Goal: Information Seeking & Learning: Learn about a topic

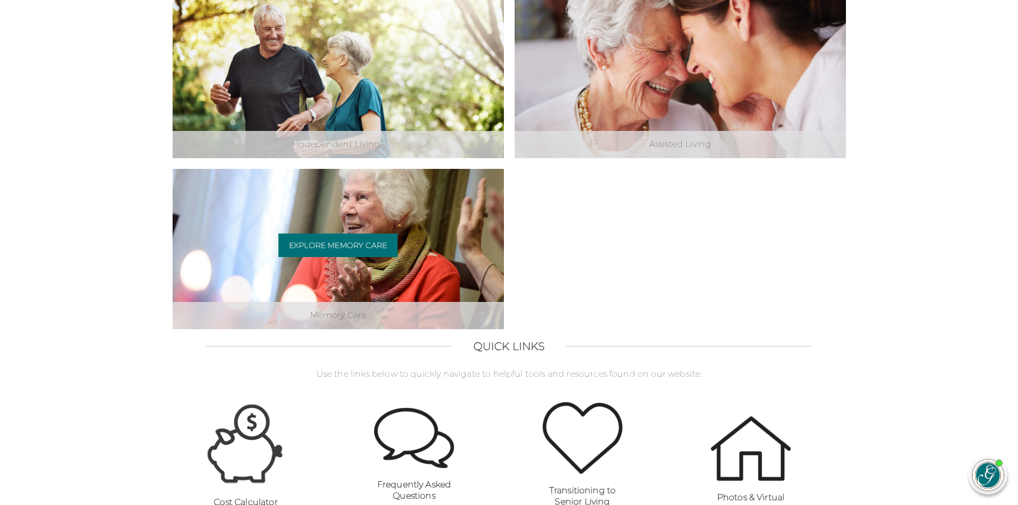
scroll to position [481, 0]
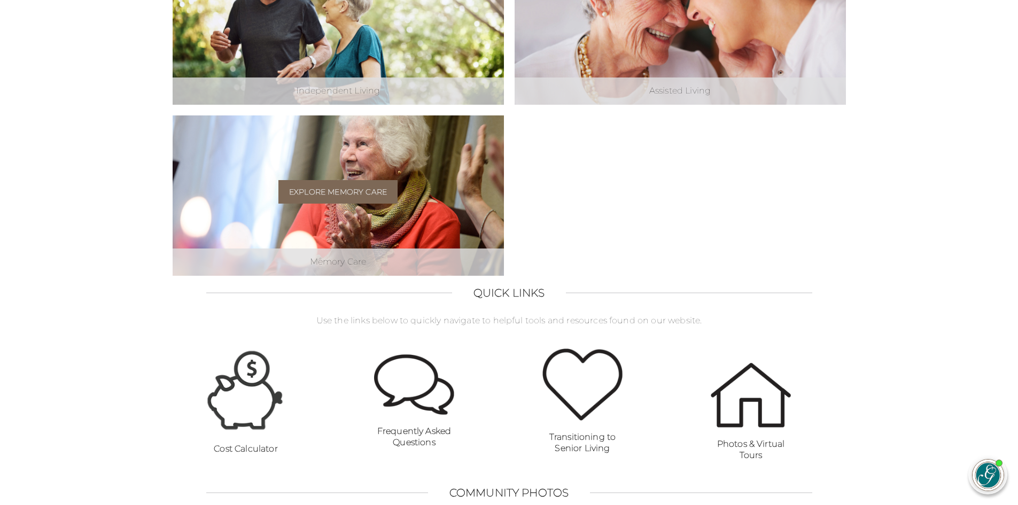
click at [326, 192] on link "Explore Memory Care" at bounding box center [337, 192] width 119 height 24
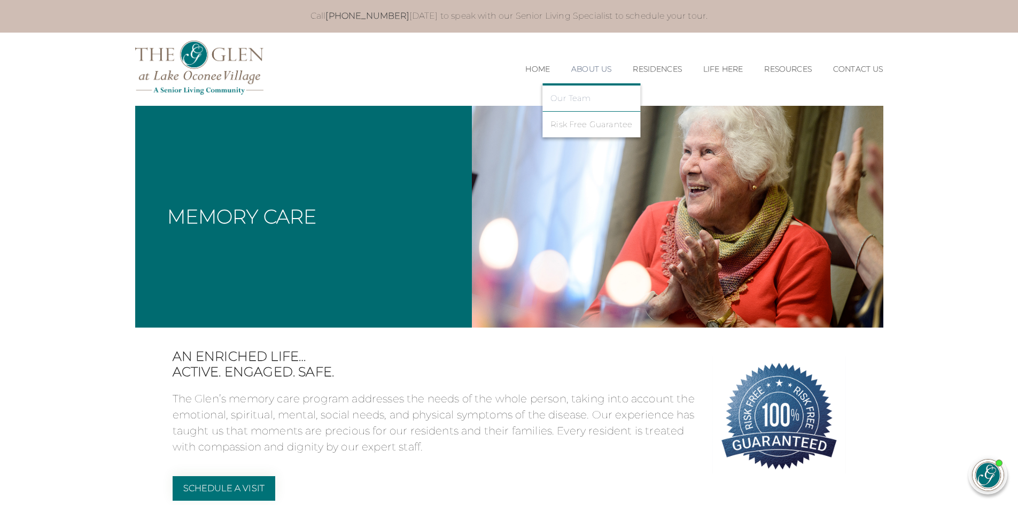
click at [568, 99] on link "Our Team" at bounding box center [591, 99] width 82 height 10
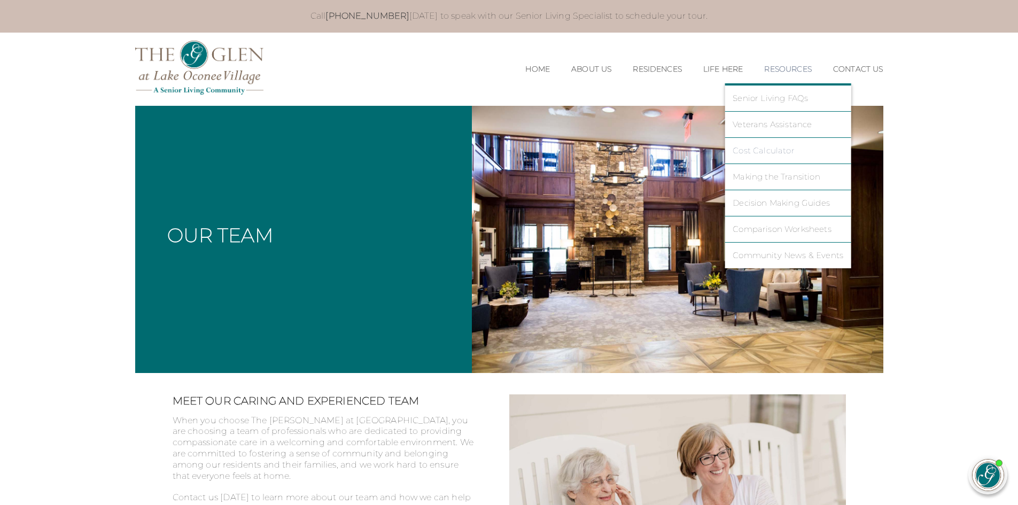
click at [781, 153] on link "Cost Calculator" at bounding box center [788, 151] width 111 height 10
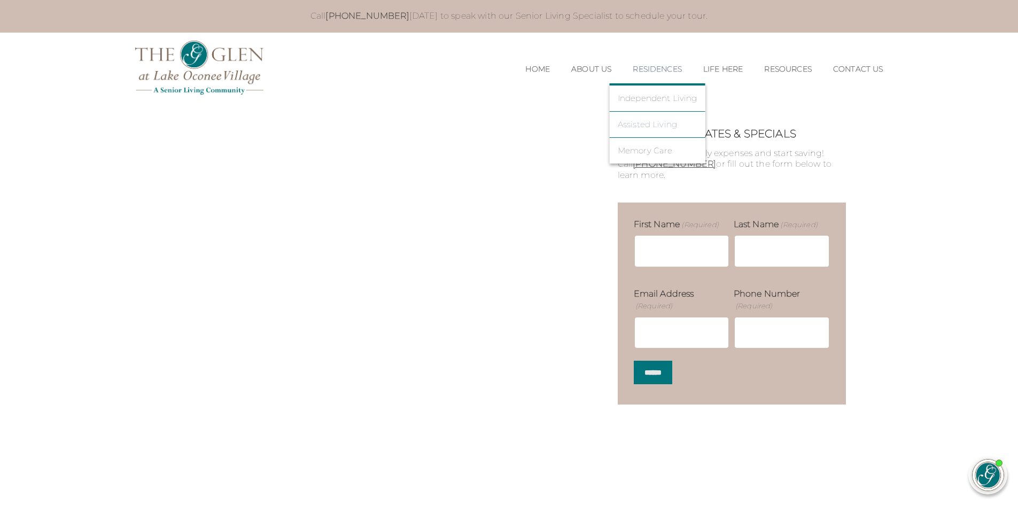
click at [635, 121] on link "Assisted Living" at bounding box center [658, 125] width 80 height 10
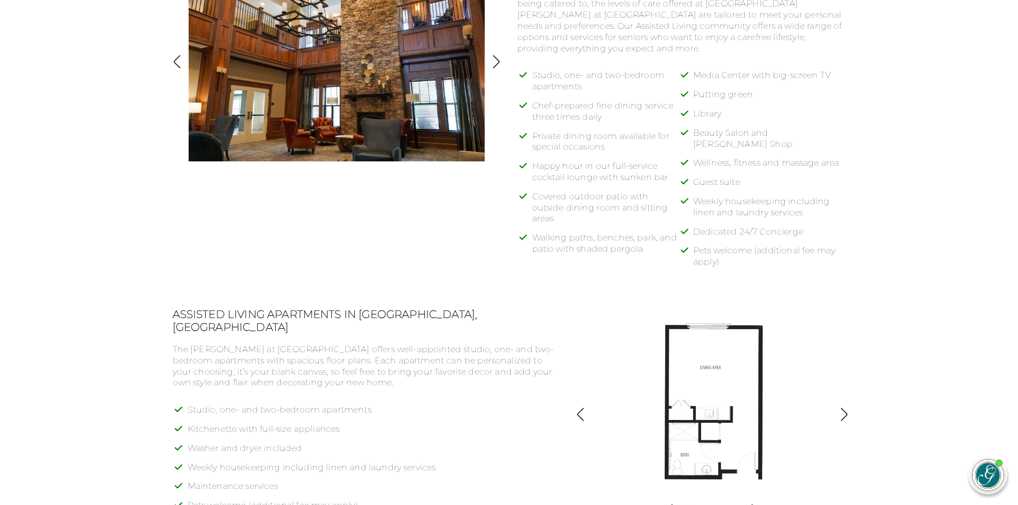
scroll to position [748, 0]
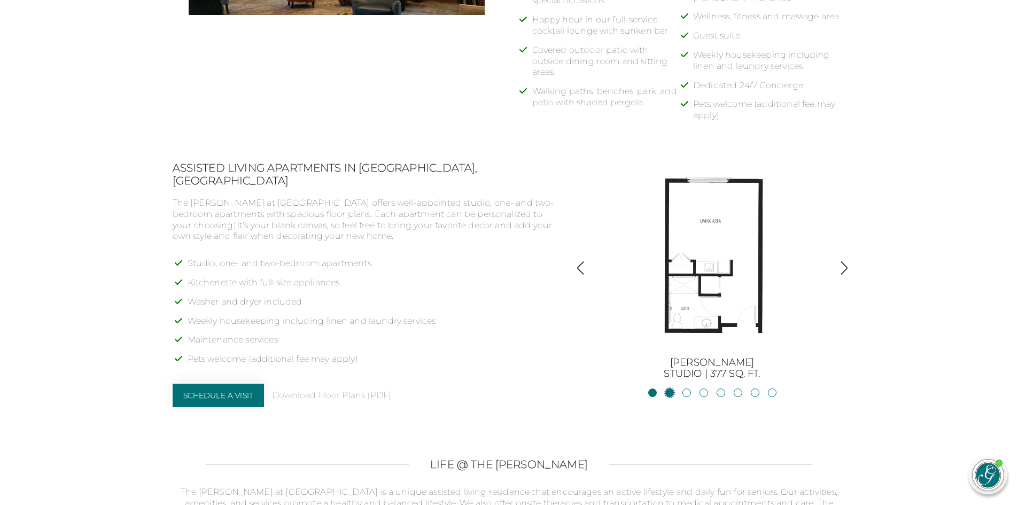
click at [671, 391] on link "JacksonStudio | 400 sq. ft." at bounding box center [669, 392] width 9 height 9
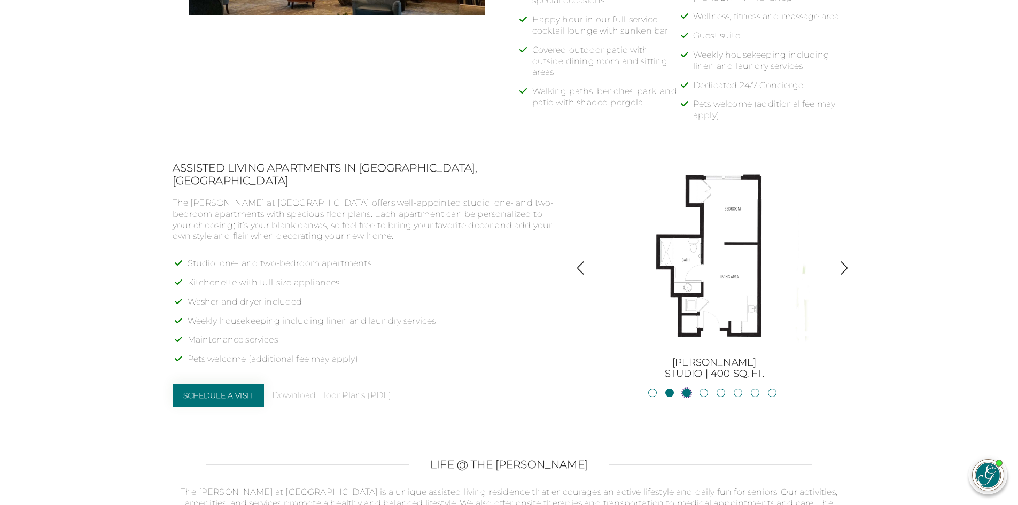
click at [682, 392] on link "Blue RidgeStudio | 400 sq. ft." at bounding box center [686, 392] width 9 height 9
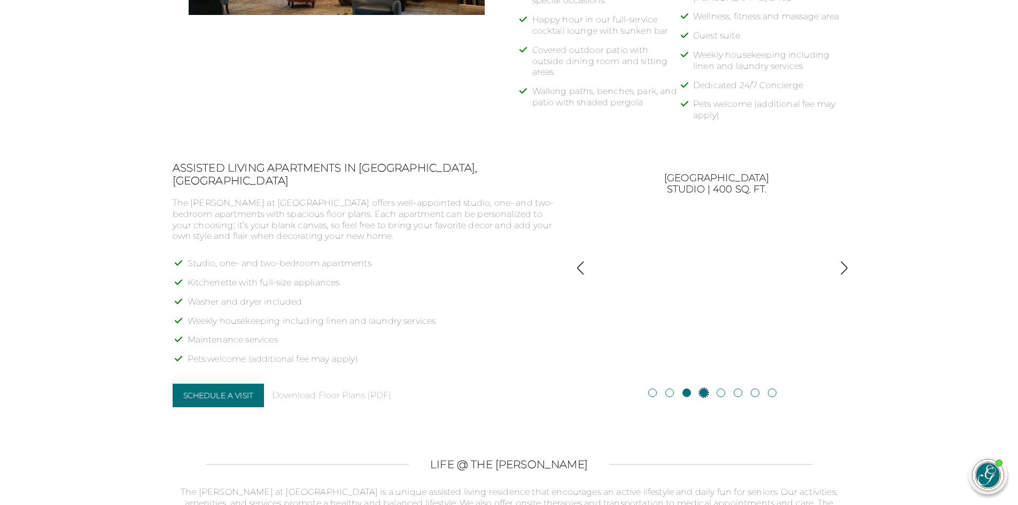
click at [705, 392] on link "Blackshear1BR, 1BA | 500 sq. ft." at bounding box center [704, 392] width 9 height 9
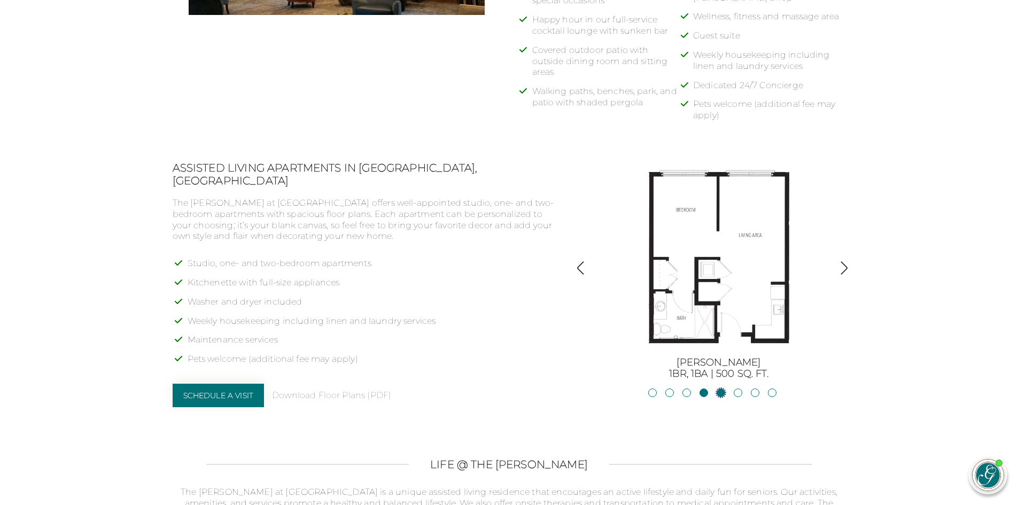
click at [719, 393] on link "Allatoona1BR, 1BA | 683 sq. ft." at bounding box center [721, 392] width 9 height 9
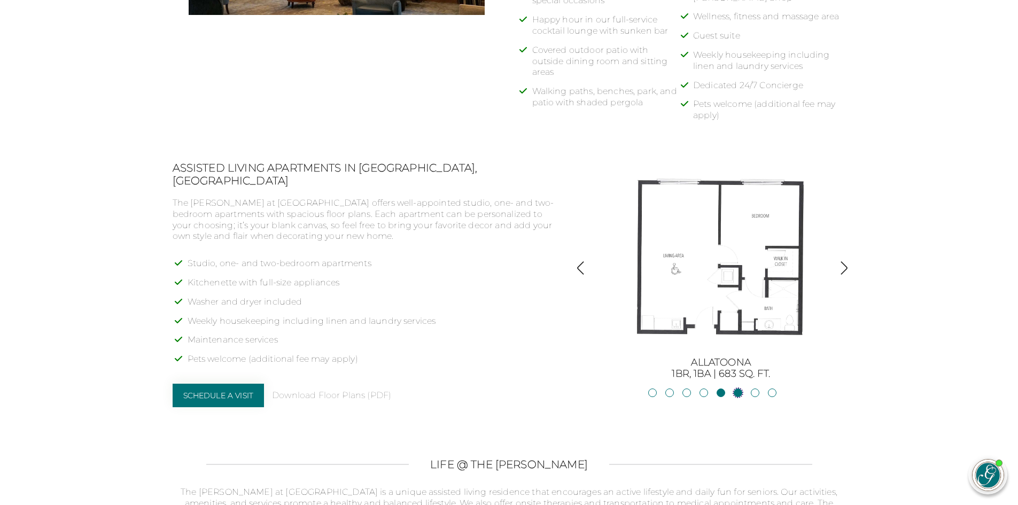
click at [737, 394] on link "Oconee2BR, 2BA | 818 sq. ft." at bounding box center [738, 392] width 9 height 9
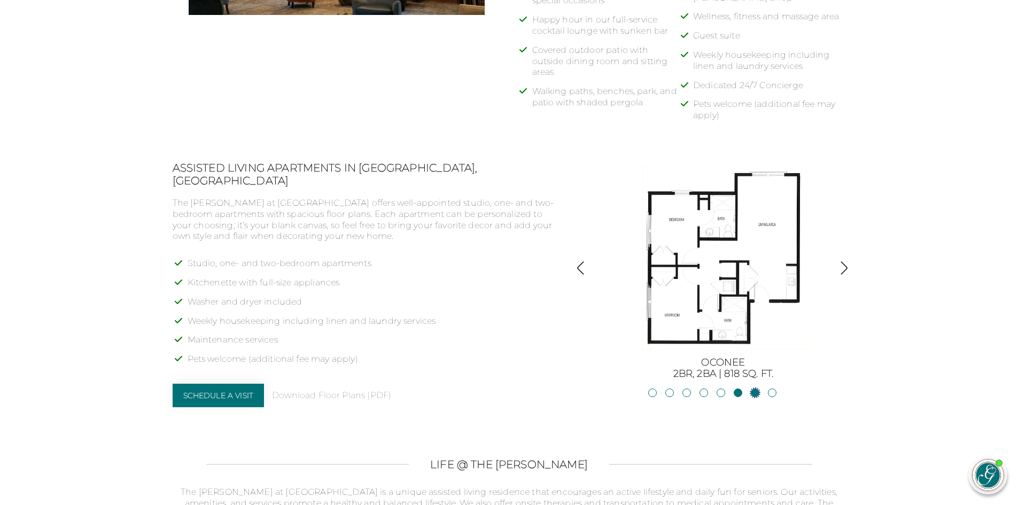
click at [759, 393] on link "Lanier2BR, 2BA | 825 sq. ft." at bounding box center [755, 392] width 9 height 9
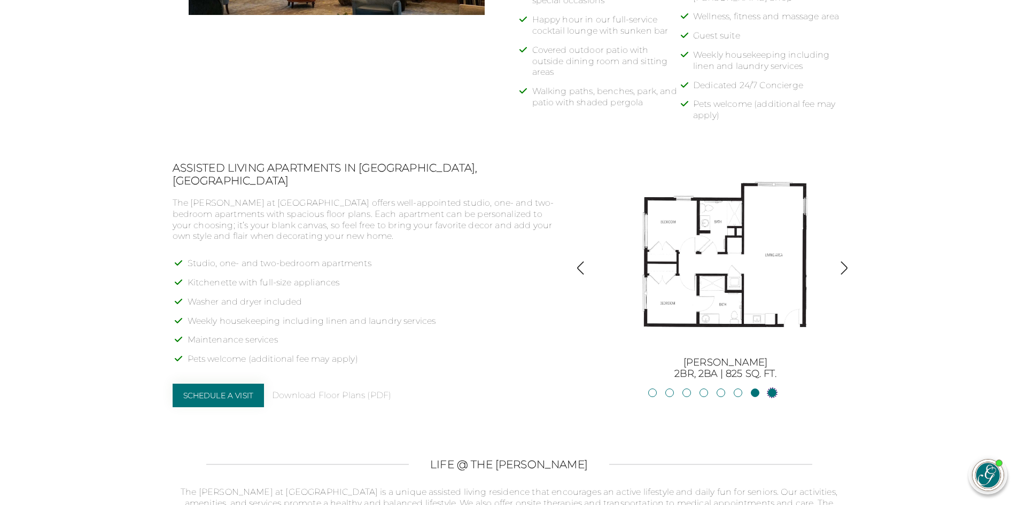
click at [772, 393] on link "Hartwell2BR, 2BA | 875 sq. ft." at bounding box center [772, 392] width 9 height 9
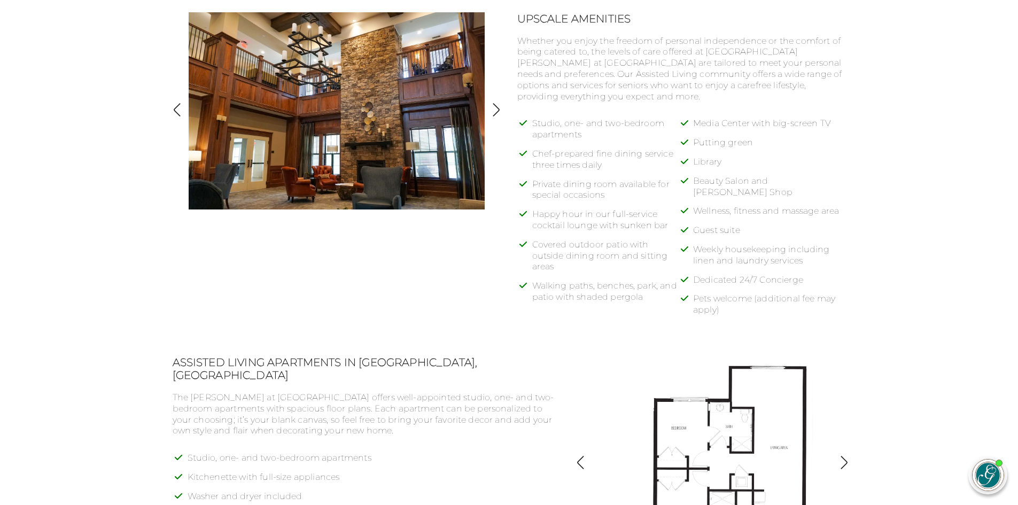
scroll to position [534, 0]
